Goal: Complete application form

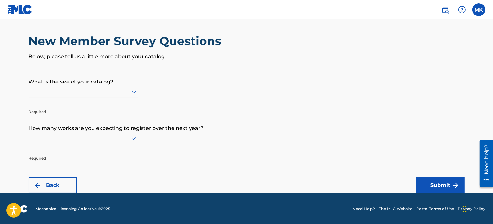
click at [136, 92] on icon at bounding box center [134, 92] width 8 height 8
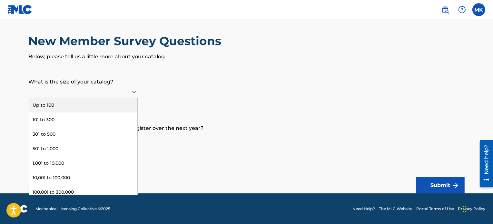
click at [113, 101] on div "Up to 100" at bounding box center [83, 105] width 108 height 14
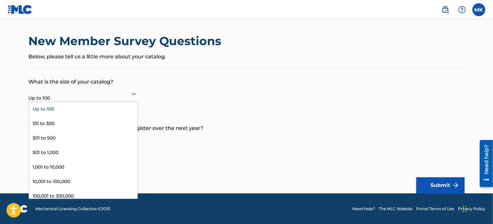
click at [130, 95] on icon at bounding box center [134, 94] width 8 height 8
click at [162, 88] on form "What is the size of your catalog? 9 results available. Use Up and Down to choos…" at bounding box center [247, 130] width 436 height 125
click at [131, 94] on icon at bounding box center [134, 94] width 8 height 8
click at [75, 121] on div "101 to 300" at bounding box center [83, 123] width 108 height 14
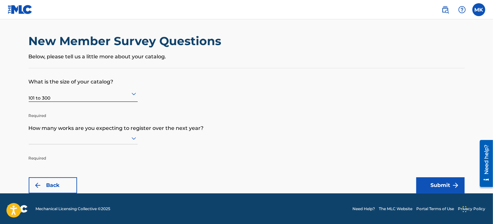
click at [132, 137] on icon at bounding box center [134, 138] width 8 height 8
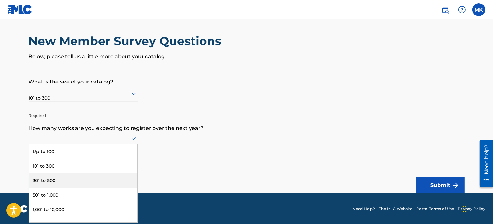
click at [85, 177] on div "301 to 500" at bounding box center [83, 180] width 108 height 14
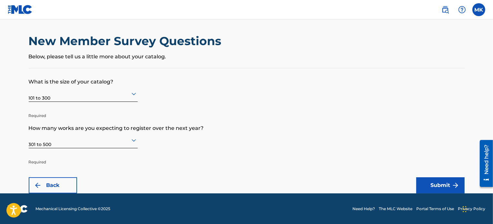
click at [426, 124] on p "How many works are you expecting to register over the next year?" at bounding box center [247, 123] width 436 height 17
click at [453, 182] on img "submit" at bounding box center [455, 185] width 8 height 8
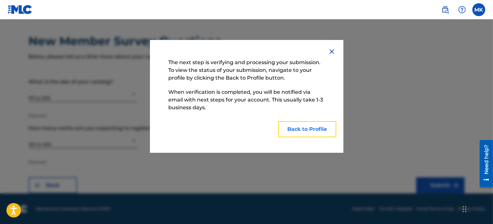
click at [304, 128] on button "Back to Profile" at bounding box center [307, 129] width 58 height 16
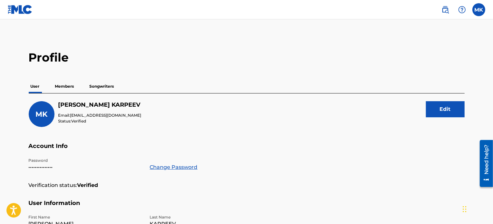
click at [66, 84] on p "Members" at bounding box center [64, 87] width 23 height 14
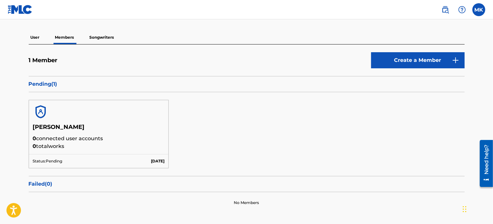
scroll to position [19, 0]
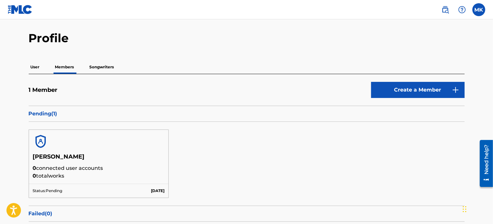
click at [99, 65] on p "Songwriters" at bounding box center [102, 67] width 28 height 14
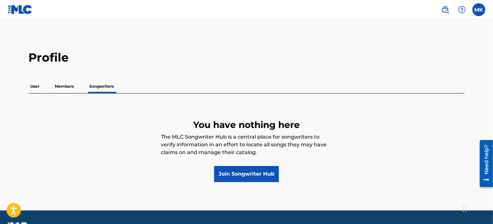
click at [69, 84] on p "Members" at bounding box center [64, 87] width 23 height 14
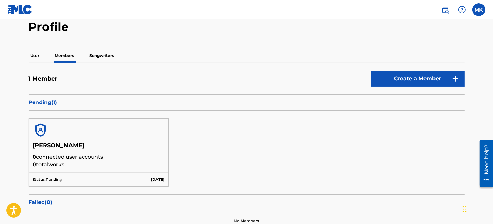
scroll to position [19, 0]
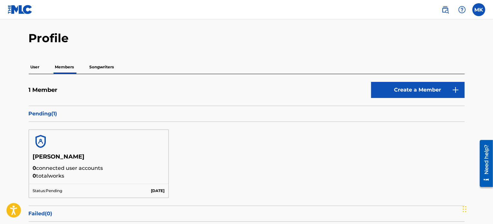
click at [37, 64] on p "User" at bounding box center [35, 67] width 13 height 14
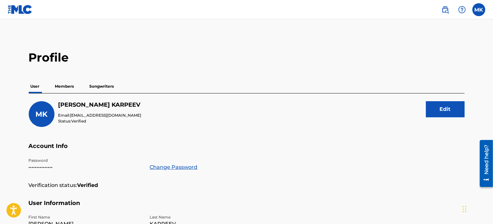
click at [69, 86] on p "Members" at bounding box center [64, 87] width 23 height 14
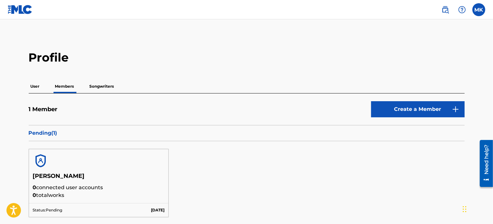
click at [99, 86] on p "Songwriters" at bounding box center [102, 87] width 28 height 14
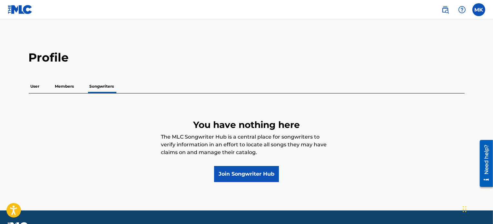
click at [67, 90] on p "Members" at bounding box center [64, 87] width 23 height 14
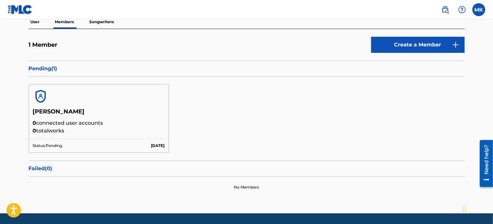
scroll to position [84, 0]
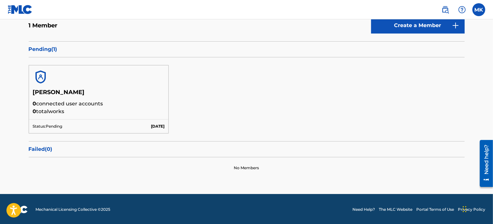
click at [99, 112] on p "0 total works" at bounding box center [99, 112] width 132 height 8
click at [39, 76] on img at bounding box center [40, 76] width 15 height 15
click at [64, 96] on h5 "[PERSON_NAME]" at bounding box center [99, 94] width 132 height 11
click at [70, 120] on div "Status: Pending [DATE]" at bounding box center [98, 126] width 139 height 14
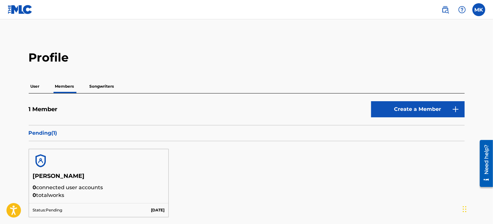
click at [34, 84] on p "User" at bounding box center [35, 87] width 13 height 14
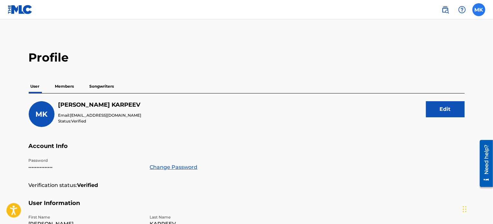
click at [480, 11] on label at bounding box center [478, 9] width 13 height 13
click at [478, 10] on input "MK [PERSON_NAME] [EMAIL_ADDRESS][DOMAIN_NAME] Notification Preferences Profile …" at bounding box center [478, 10] width 0 height 0
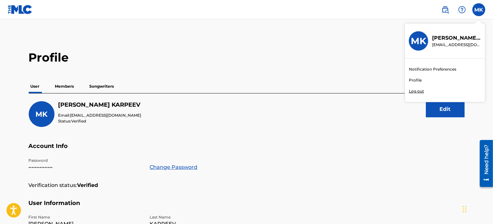
click at [418, 92] on p "Log out" at bounding box center [415, 91] width 15 height 6
click at [478, 10] on input "MK [PERSON_NAME] [EMAIL_ADDRESS][DOMAIN_NAME] Notification Preferences Profile …" at bounding box center [478, 10] width 0 height 0
